Goal: Register for event/course

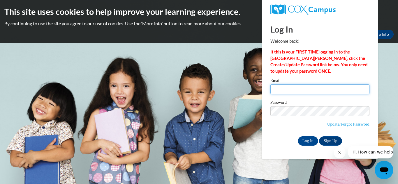
click at [300, 88] on input "Email" at bounding box center [319, 89] width 99 height 10
type input "AWarfield@greatriverhealth.org"
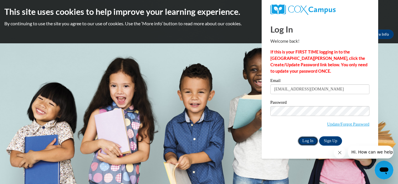
click at [308, 139] on input "Log In" at bounding box center [307, 141] width 20 height 9
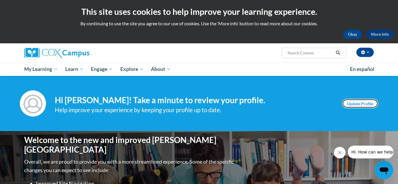
click at [352, 101] on link "Update Profile" at bounding box center [360, 103] width 36 height 9
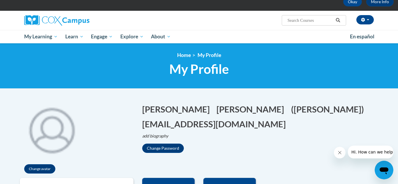
scroll to position [15, 0]
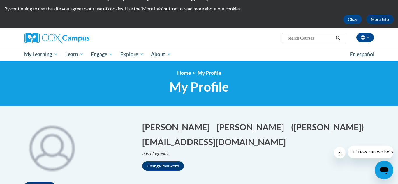
click at [307, 39] on input "Search..." at bounding box center [310, 38] width 47 height 7
type input "an ecosystem approach to developing the foundation for reading in the early yea…"
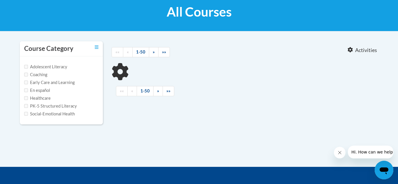
scroll to position [91, 0]
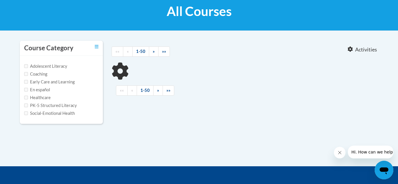
type input "an ecosystem approach to developing the foundation for reading in the early yea…"
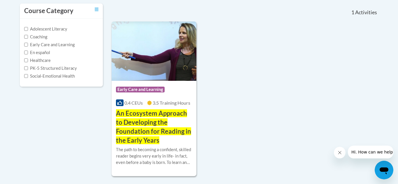
scroll to position [132, 0]
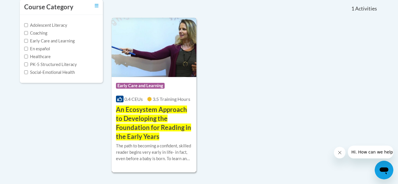
click at [134, 127] on span "An Ecosystem Approach to Developing the Foundation for Reading in the Early Yea…" at bounding box center [153, 123] width 75 height 35
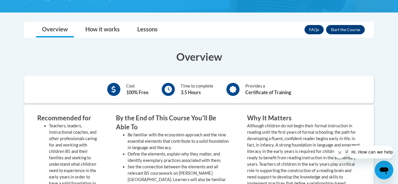
scroll to position [211, 0]
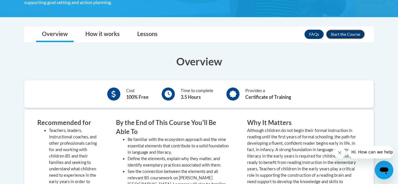
click at [334, 33] on button "Enroll" at bounding box center [345, 34] width 39 height 9
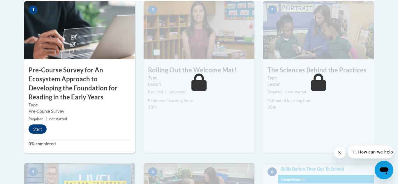
scroll to position [217, 0]
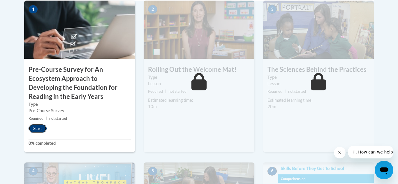
click at [39, 130] on button "Start" at bounding box center [38, 128] width 18 height 9
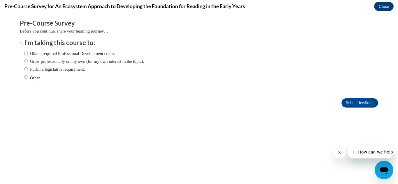
scroll to position [0, 0]
click at [25, 54] on input "Obtain required Professional Development credit." at bounding box center [26, 53] width 4 height 6
radio input "true"
click at [346, 101] on input "Submit feedback" at bounding box center [359, 102] width 37 height 9
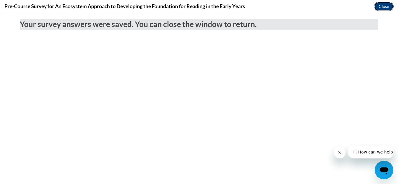
click at [383, 9] on button "Close" at bounding box center [384, 6] width 20 height 9
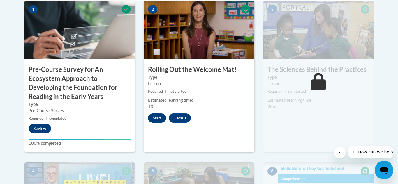
click at [155, 119] on button "Start" at bounding box center [157, 118] width 18 height 9
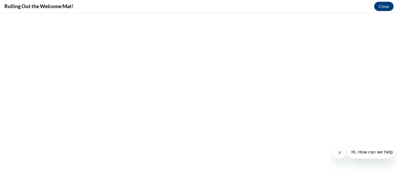
click at [339, 150] on icon "Close message from company" at bounding box center [339, 152] width 5 height 5
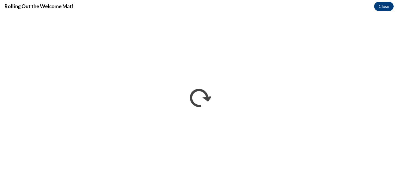
click at [296, 6] on div "Rolling Out the Welcome Mat! Close" at bounding box center [199, 6] width 398 height 13
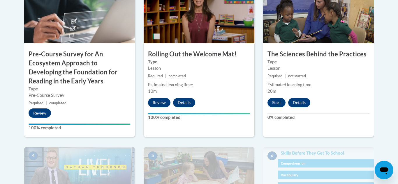
scroll to position [233, 0]
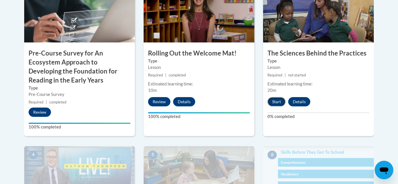
click at [276, 107] on button "Start" at bounding box center [276, 101] width 18 height 9
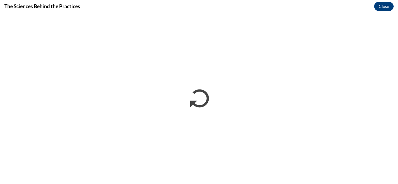
scroll to position [0, 0]
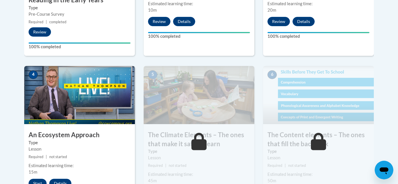
scroll to position [322, 0]
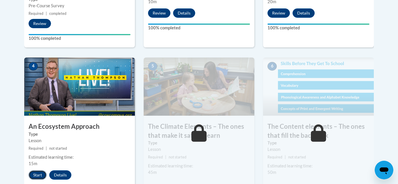
click at [36, 175] on button "Start" at bounding box center [38, 175] width 18 height 9
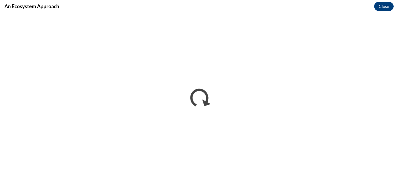
scroll to position [0, 0]
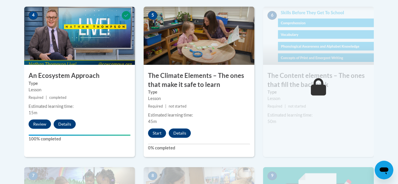
scroll to position [373, 0]
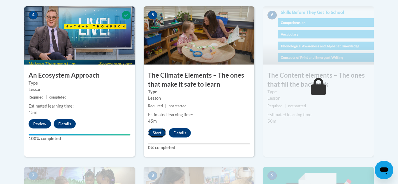
click at [155, 136] on button "Start" at bounding box center [157, 132] width 18 height 9
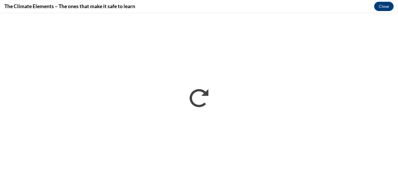
scroll to position [0, 0]
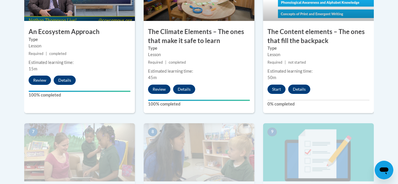
scroll to position [418, 0]
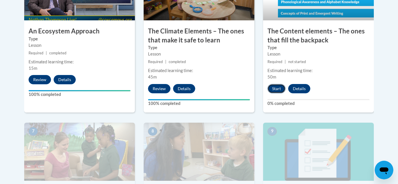
click at [277, 91] on button "Start" at bounding box center [276, 88] width 18 height 9
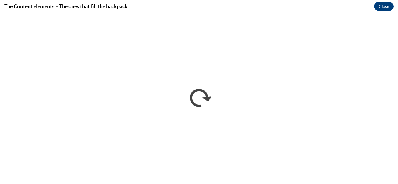
scroll to position [0, 0]
